Goal: Task Accomplishment & Management: Manage account settings

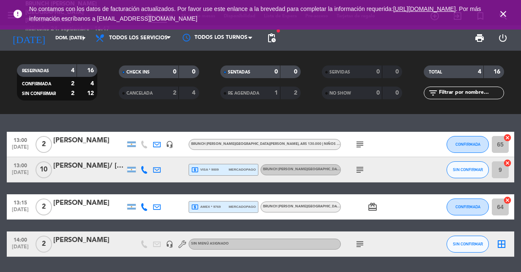
click at [500, 13] on icon "close" at bounding box center [503, 14] width 10 height 10
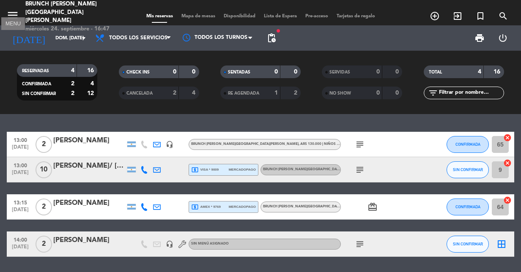
click at [17, 14] on icon "menu" at bounding box center [12, 15] width 13 height 13
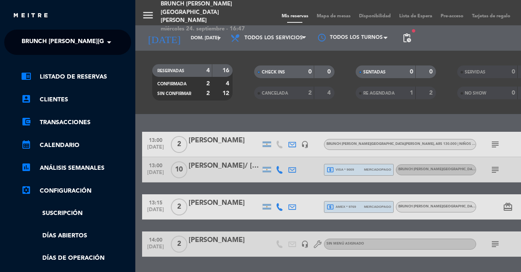
click at [17, 14] on img at bounding box center [31, 16] width 36 height 6
click at [25, 14] on img at bounding box center [31, 16] width 36 height 6
click at [149, 56] on div "menu Brunch [PERSON_NAME][GEOGRAPHIC_DATA][PERSON_NAME] miércoles 24. septiembr…" at bounding box center [395, 136] width 521 height 272
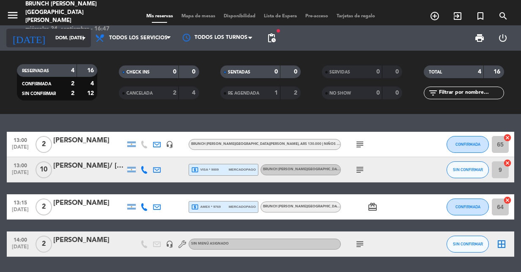
click at [59, 39] on input "dom. [DATE]" at bounding box center [83, 38] width 65 height 14
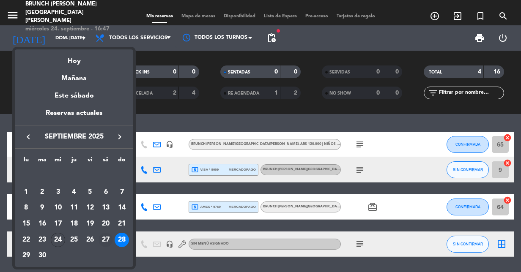
click at [109, 240] on div "27" at bounding box center [105, 240] width 14 height 14
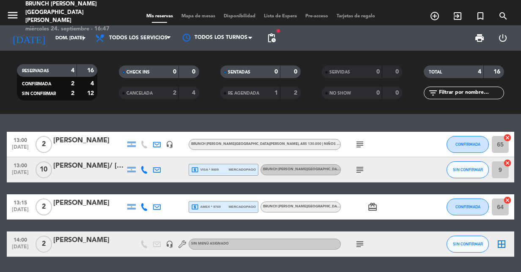
type input "sáb. [DATE]"
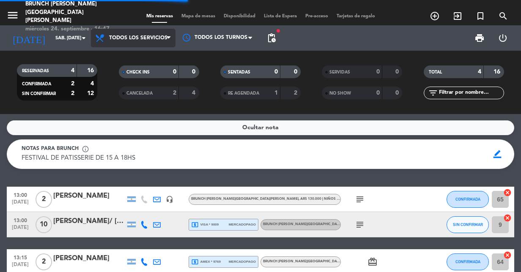
click at [133, 32] on span "Todos los servicios" at bounding box center [133, 38] width 85 height 19
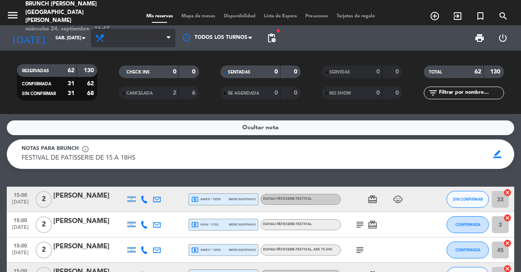
click at [136, 46] on span "Todos los servicios" at bounding box center [133, 38] width 85 height 19
click at [132, 52] on div "menu Brunch [PERSON_NAME][GEOGRAPHIC_DATA][PERSON_NAME] miércoles 24. septiembr…" at bounding box center [260, 57] width 521 height 114
click at [146, 41] on span "Todos los servicios" at bounding box center [138, 38] width 58 height 6
click at [127, 63] on div "menu Brunch [PERSON_NAME][GEOGRAPHIC_DATA][PERSON_NAME] miércoles 24. septiembr…" at bounding box center [260, 57] width 521 height 114
